Goal: Transaction & Acquisition: Book appointment/travel/reservation

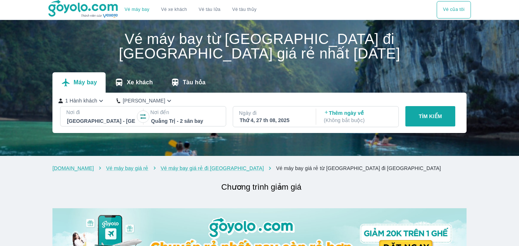
click at [183, 119] on div at bounding box center [185, 121] width 68 height 9
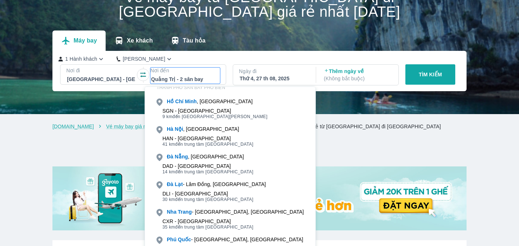
scroll to position [22, 0]
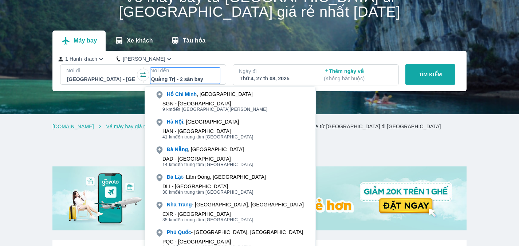
click at [108, 150] on h2 "Chương trình giảm giá" at bounding box center [261, 145] width 410 height 13
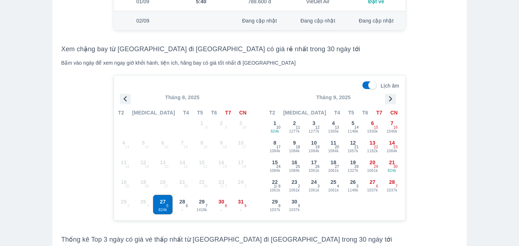
scroll to position [630, 0]
click at [387, 165] on div "21 824k 30" at bounding box center [391, 165] width 19 height 19
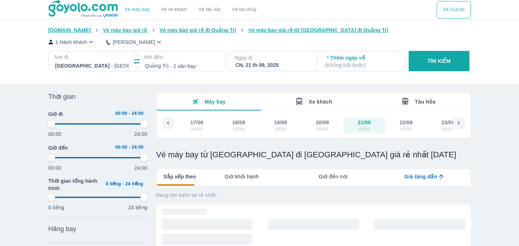
type input "97.9166666666667"
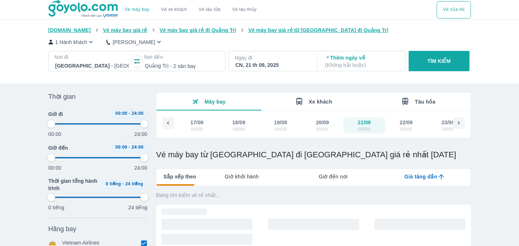
type input "97.9166666666667"
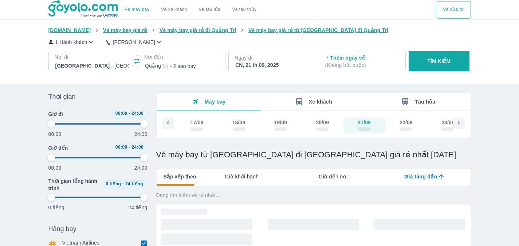
type input "97.9166666666667"
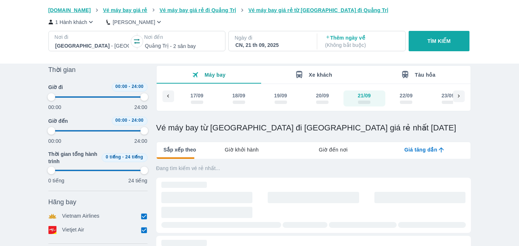
type input "97.9166666666667"
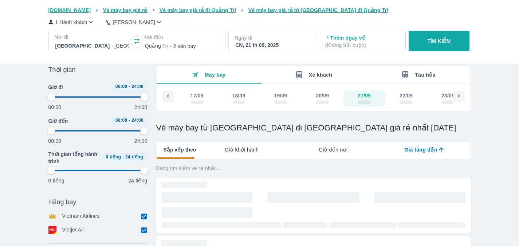
type input "97.9166666666667"
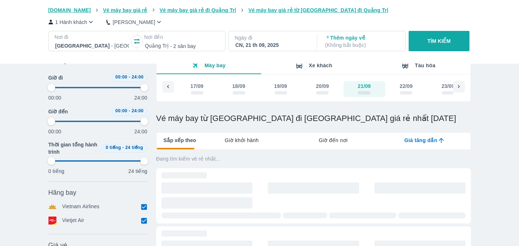
type input "97.9166666666667"
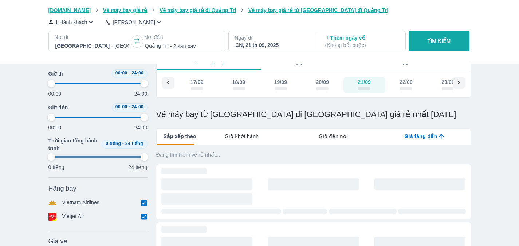
type input "97.9166666666667"
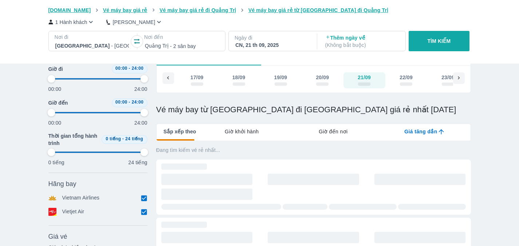
type input "97.9166666666667"
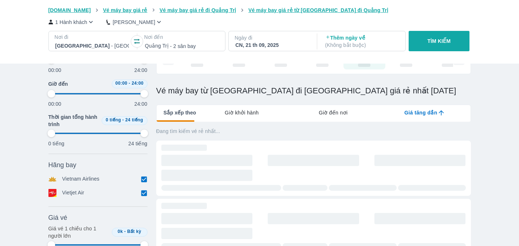
type input "97.9166666666667"
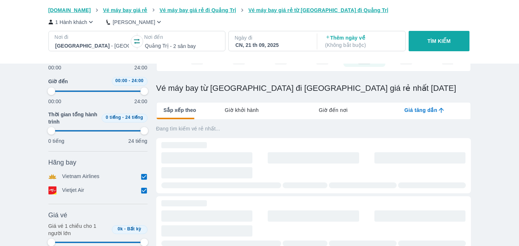
type input "97.9166666666667"
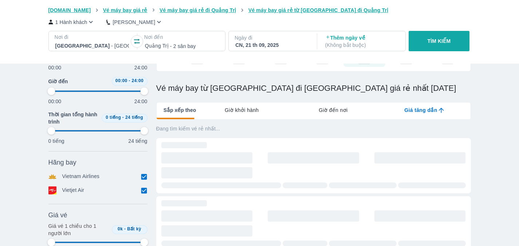
type input "97.9166666666667"
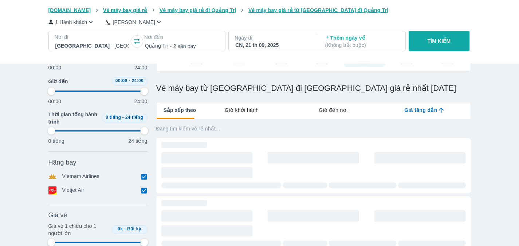
type input "97.9166666666667"
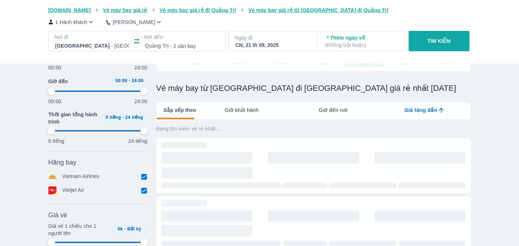
type input "97.9166666666667"
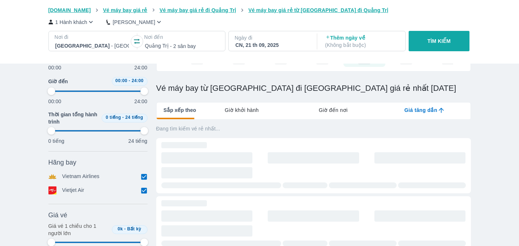
type input "97.9166666666667"
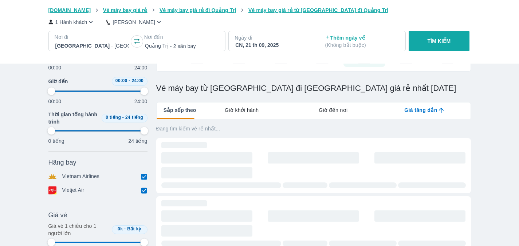
type input "97.9166666666667"
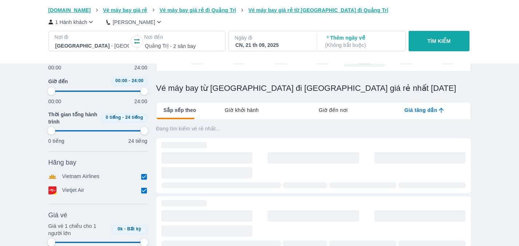
type input "97.9166666666667"
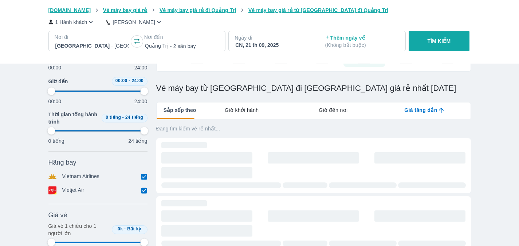
type input "97.9166666666667"
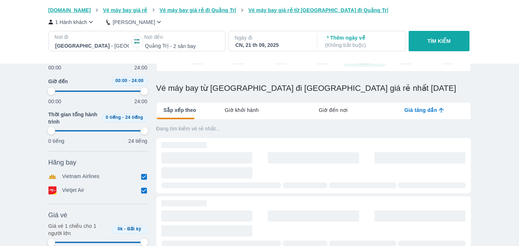
type input "97.9166666666667"
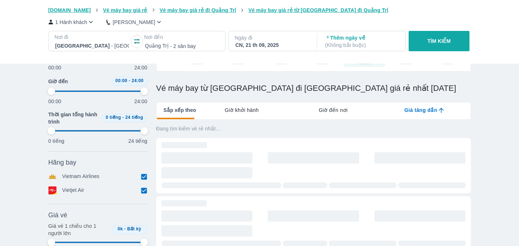
type input "97.9166666666667"
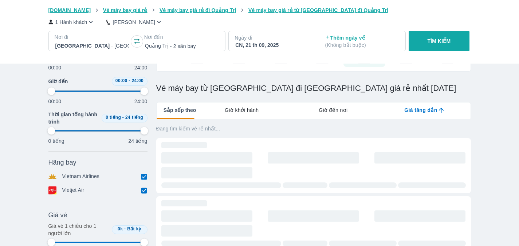
type input "97.9166666666667"
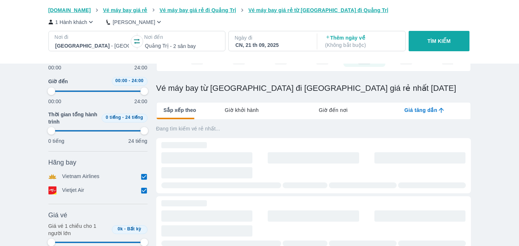
type input "97.9166666666667"
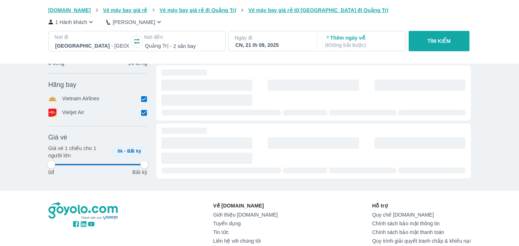
scroll to position [269, 0]
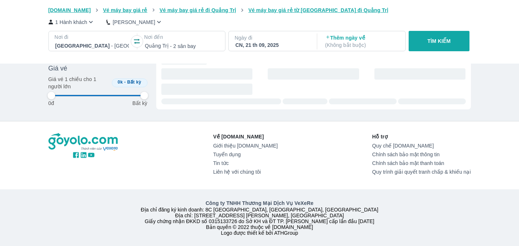
type input "97.9166666666667"
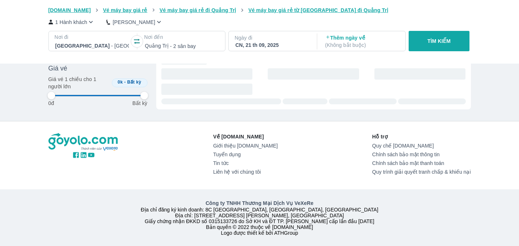
type input "97.9166666666667"
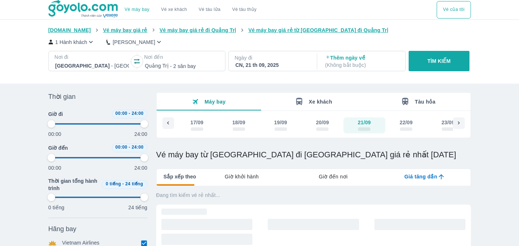
type input "97.9166666666667"
